Goal: Information Seeking & Learning: Understand process/instructions

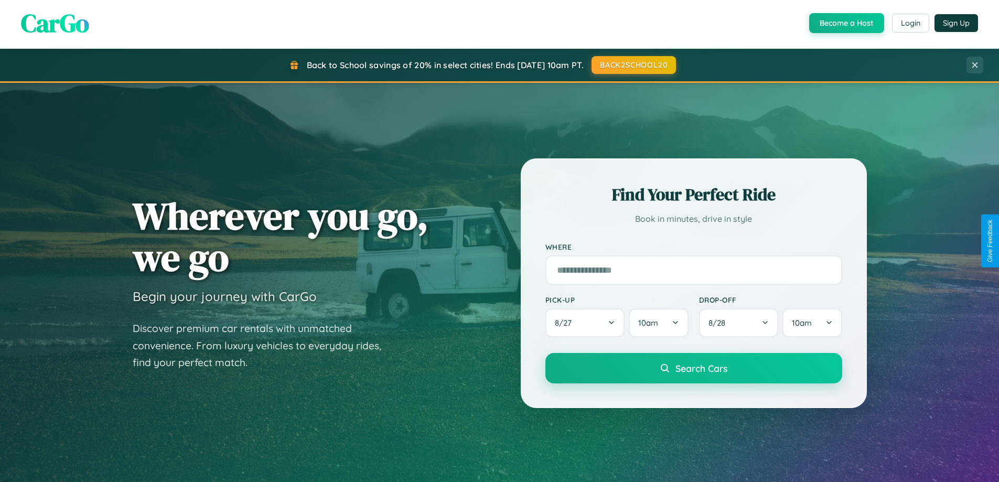
scroll to position [2017, 0]
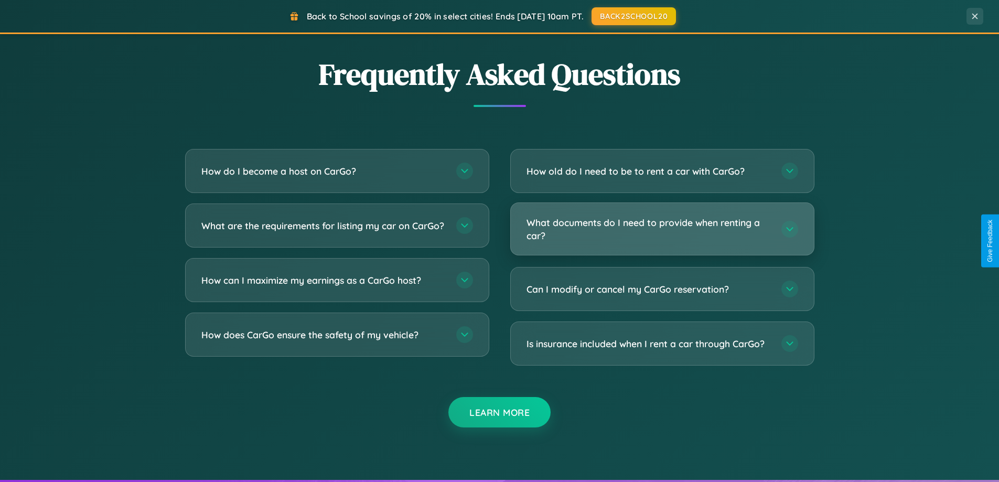
click at [662, 229] on h3 "What documents do I need to provide when renting a car?" at bounding box center [648, 229] width 244 height 26
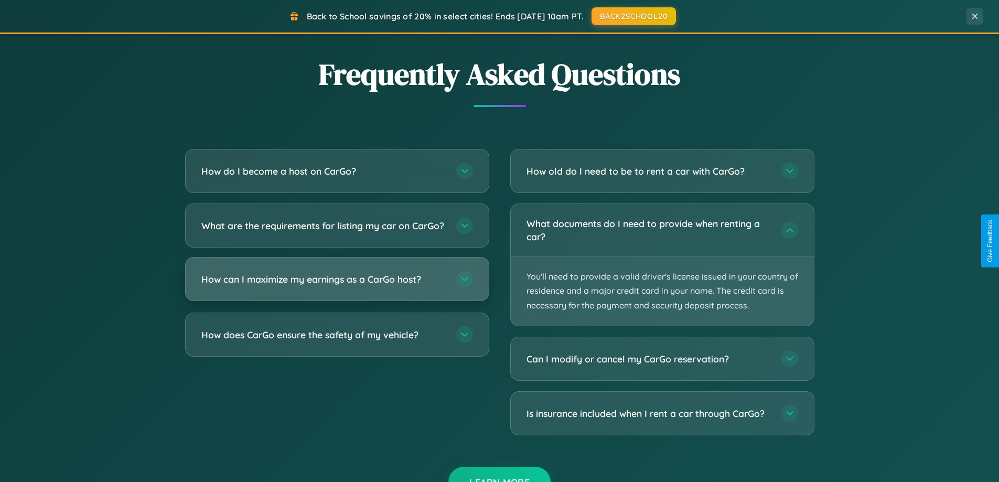
click at [337, 286] on h3 "How can I maximize my earnings as a CarGo host?" at bounding box center [323, 279] width 244 height 13
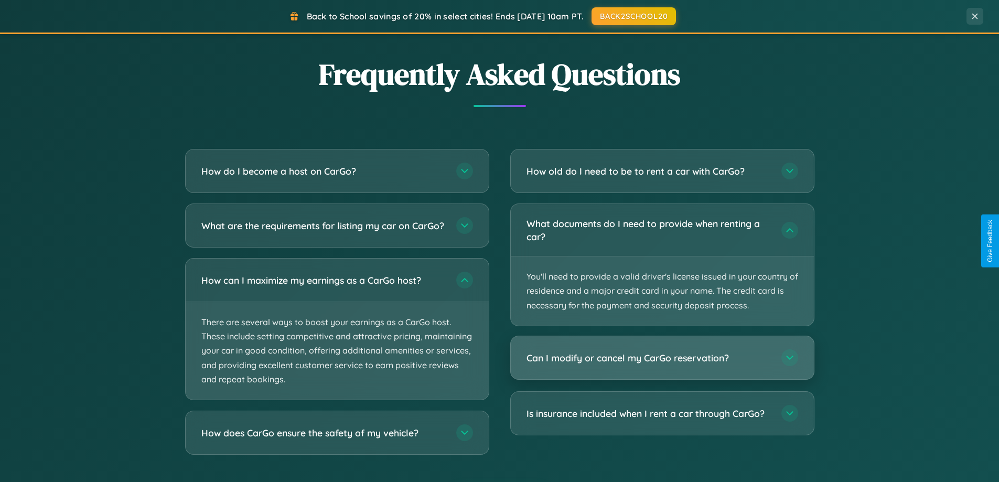
click at [662, 358] on h3 "Can I modify or cancel my CarGo reservation?" at bounding box center [648, 357] width 244 height 13
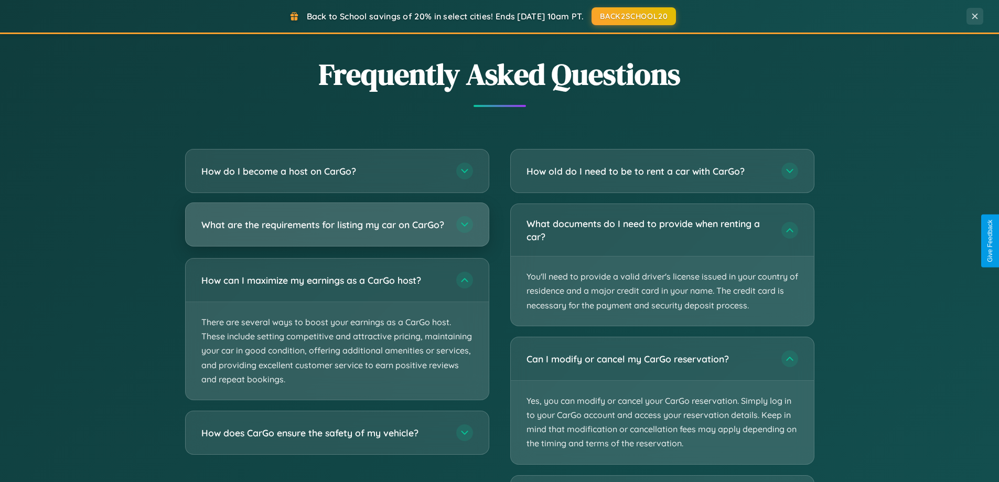
click at [337, 230] on h3 "What are the requirements for listing my car on CarGo?" at bounding box center [323, 224] width 244 height 13
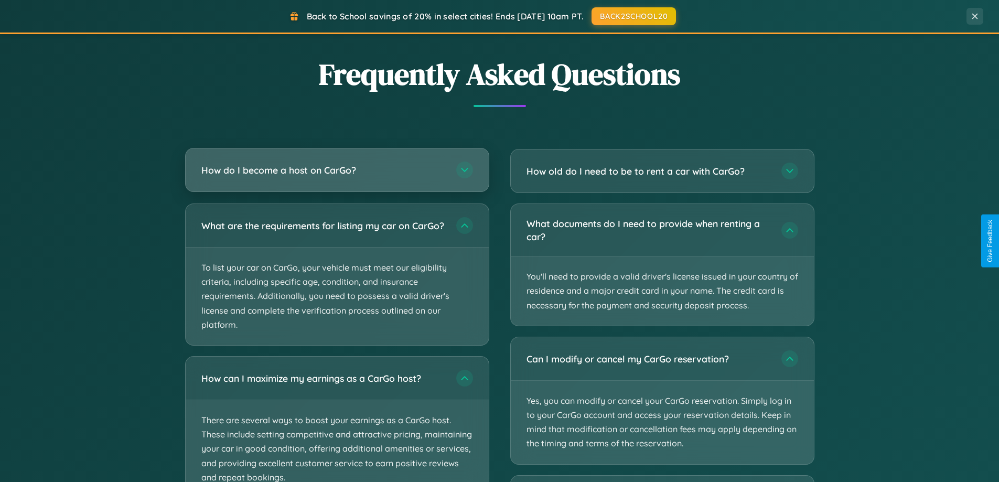
click at [337, 171] on h3 "How do I become a host on CarGo?" at bounding box center [323, 170] width 244 height 13
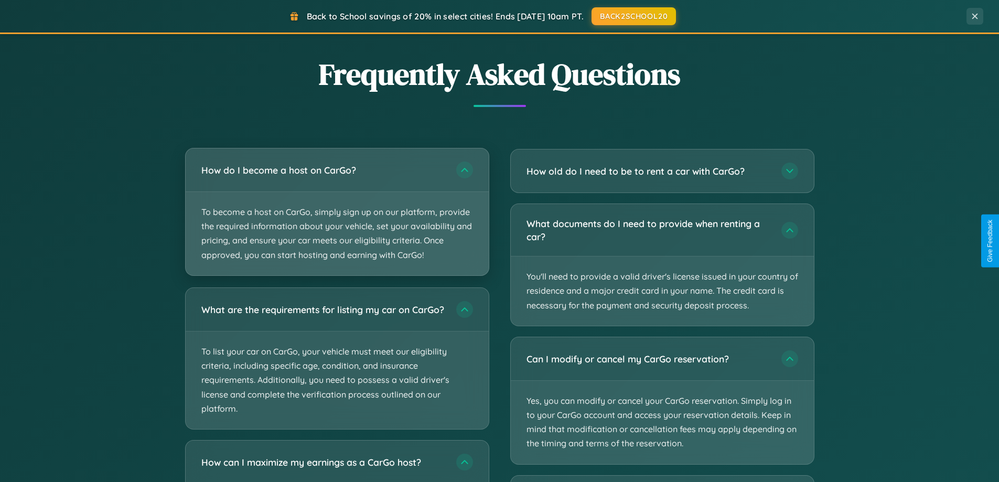
click at [337, 211] on p "To become a host on CarGo, simply sign up on our platform, provide the required…" at bounding box center [337, 233] width 303 height 83
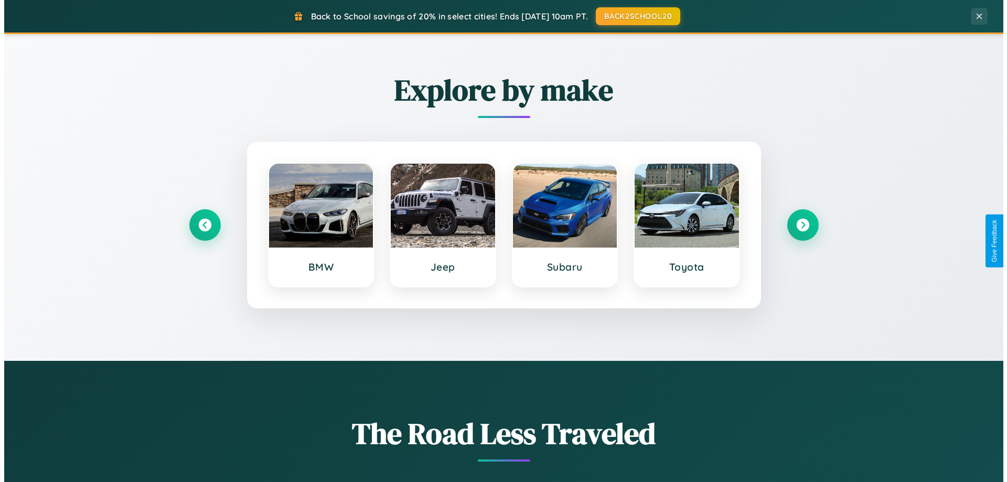
scroll to position [0, 0]
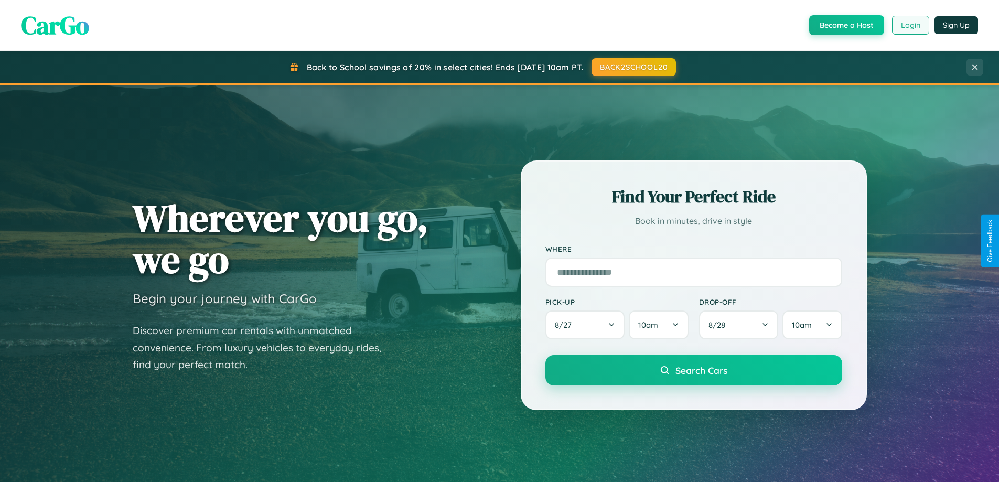
click at [910, 25] on button "Login" at bounding box center [910, 25] width 37 height 19
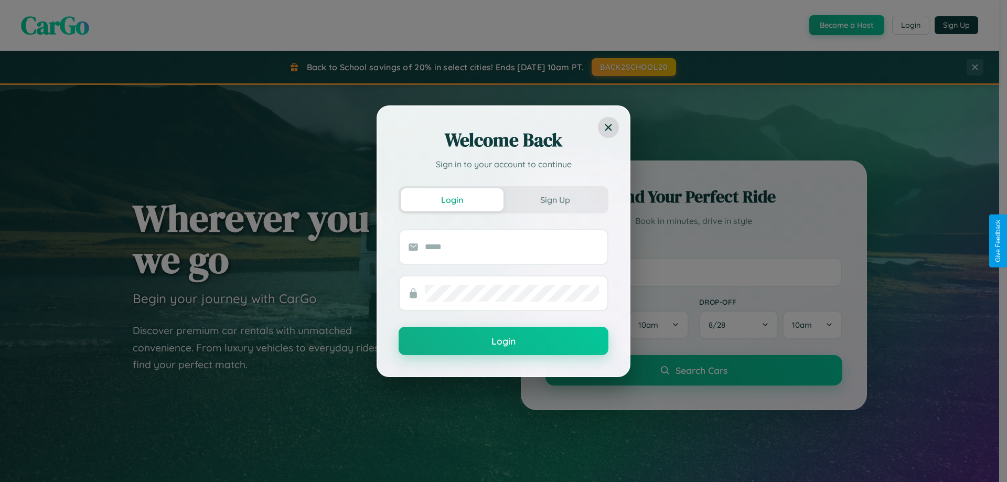
click at [910, 25] on div "Welcome Back Sign in to your account to continue Login Sign Up Login" at bounding box center [503, 241] width 1007 height 482
